Goal: Task Accomplishment & Management: Manage account settings

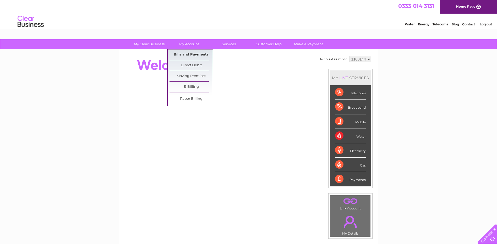
click at [195, 55] on link "Bills and Payments" at bounding box center [191, 55] width 43 height 10
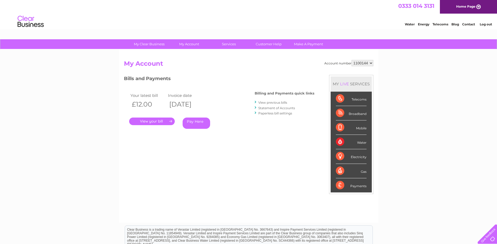
click at [488, 23] on link "Log out" at bounding box center [486, 24] width 12 height 4
